Goal: Information Seeking & Learning: Understand process/instructions

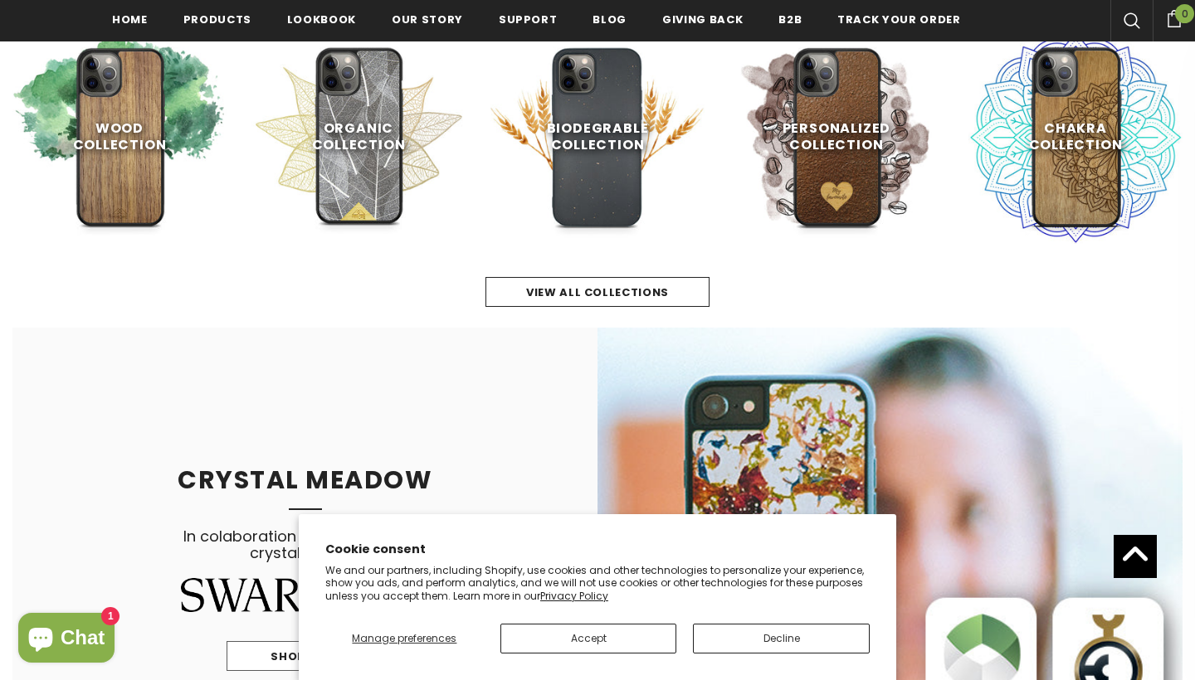
scroll to position [841, 0]
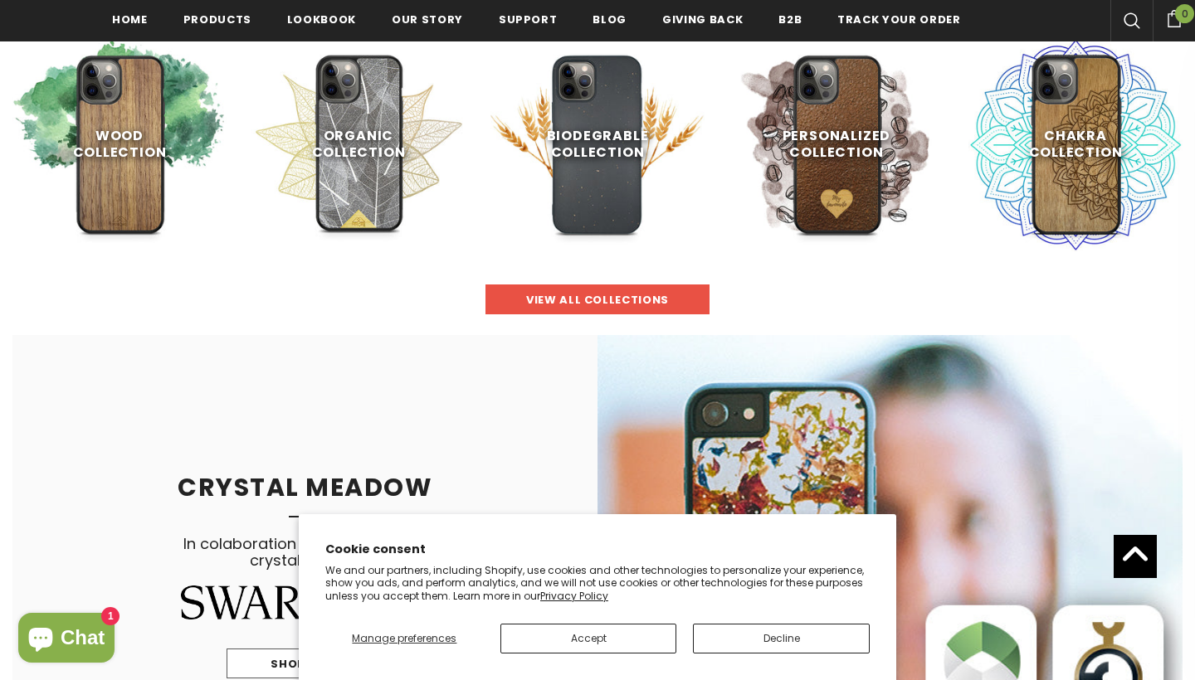
click at [528, 300] on link "view all collections" at bounding box center [597, 300] width 224 height 30
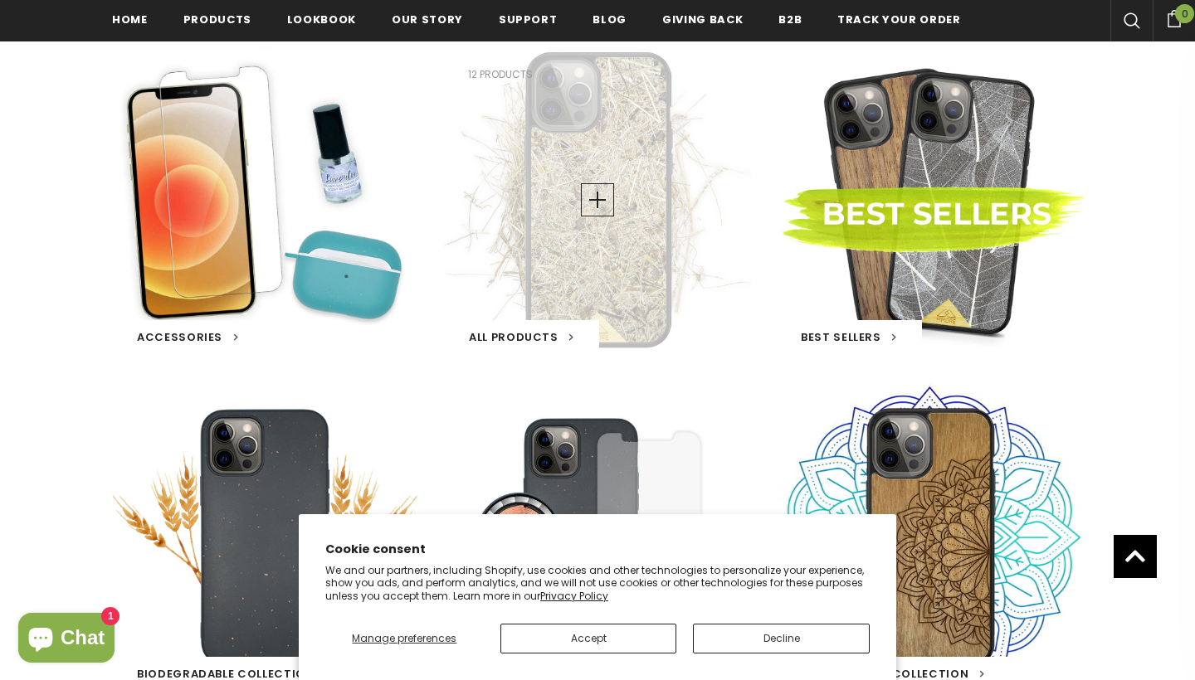
scroll to position [333, 0]
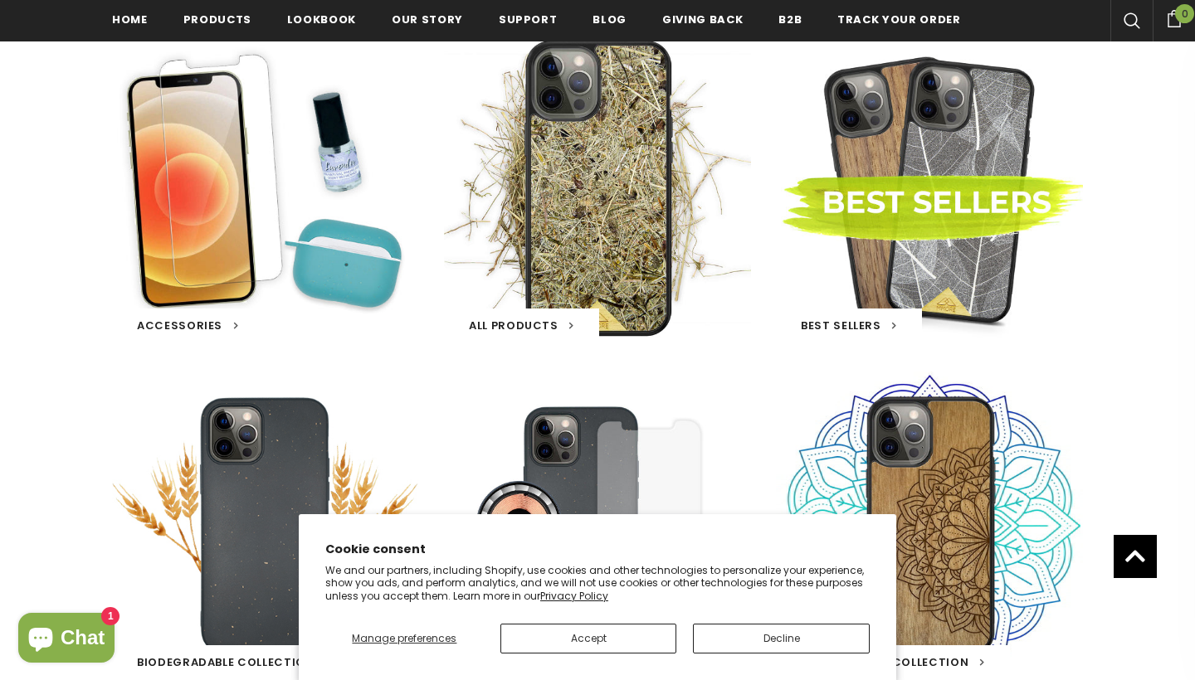
click at [745, 639] on button "Decline" at bounding box center [781, 639] width 177 height 30
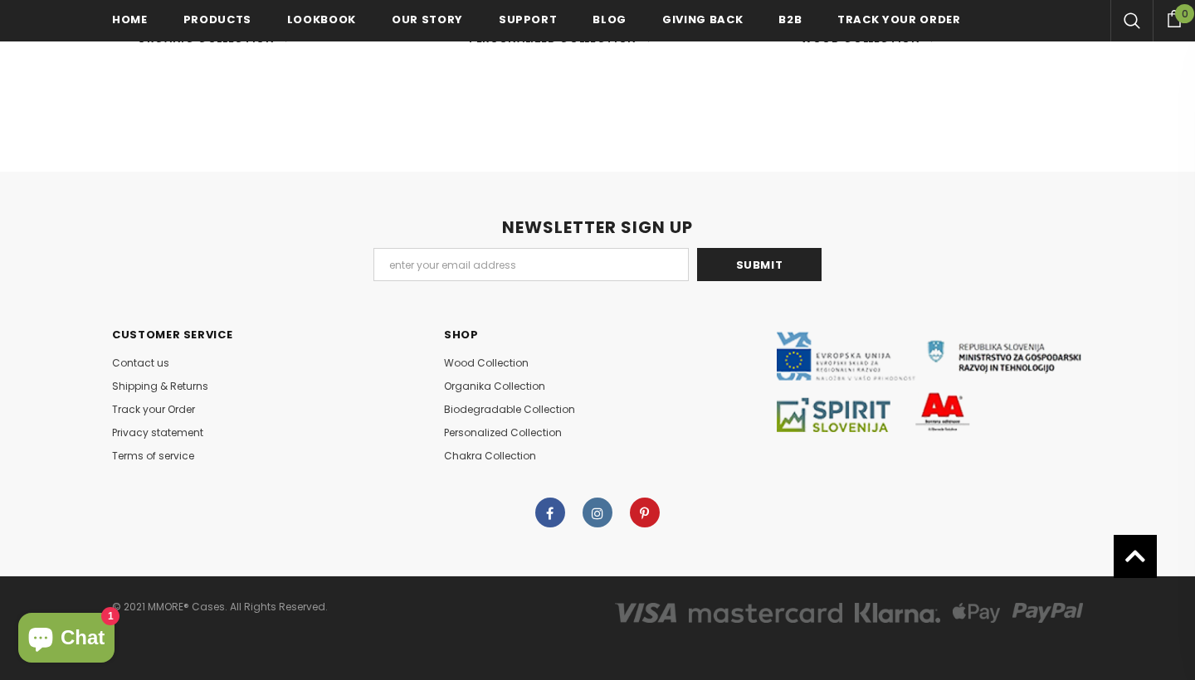
scroll to position [1294, 0]
click at [167, 392] on span "Shipping & Returns" at bounding box center [160, 386] width 96 height 14
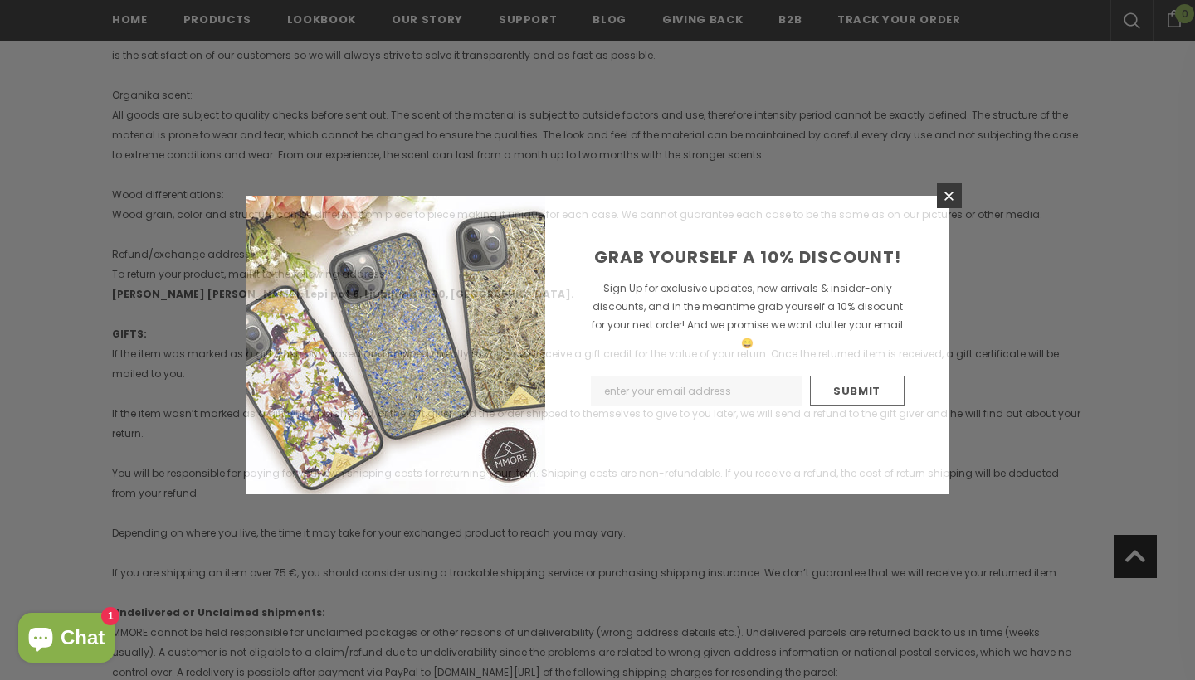
scroll to position [1036, 0]
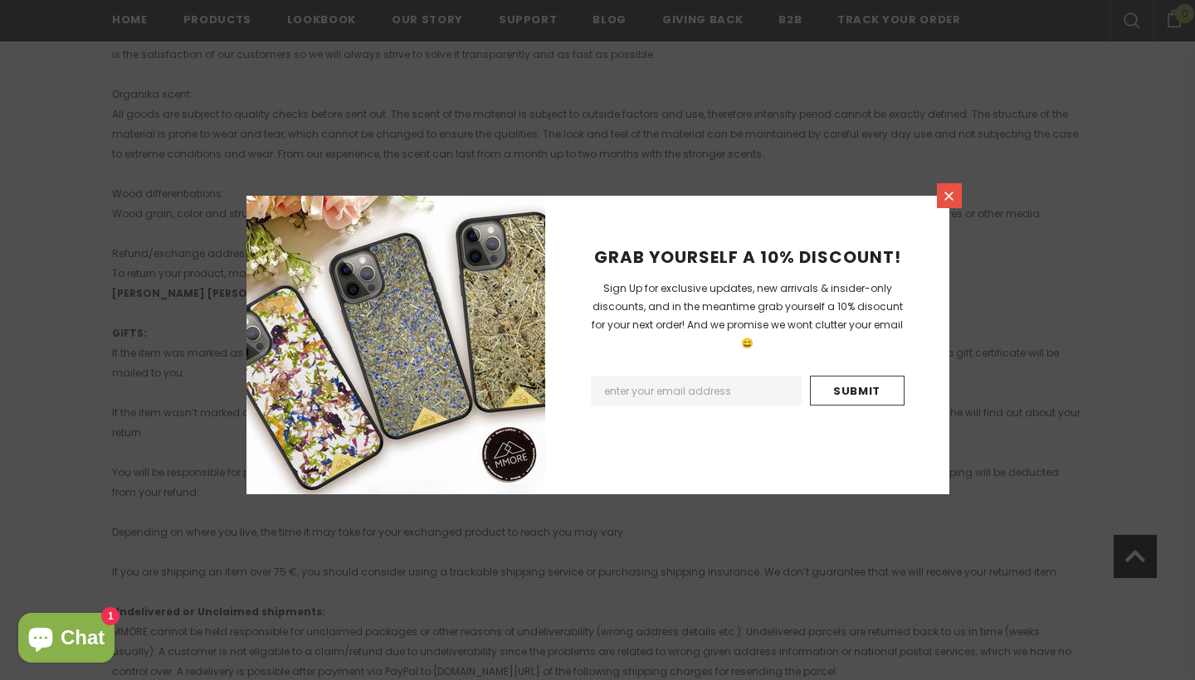
click at [944, 190] on icon at bounding box center [949, 196] width 14 height 14
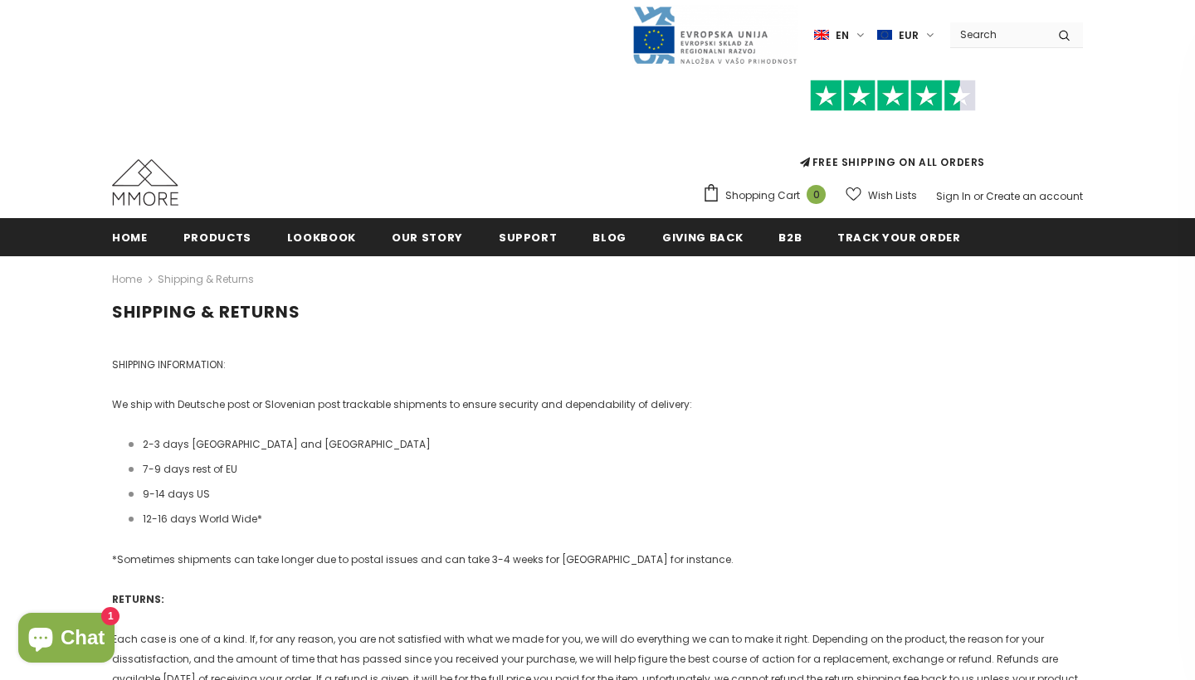
scroll to position [11, 0]
